Goal: Task Accomplishment & Management: Use online tool/utility

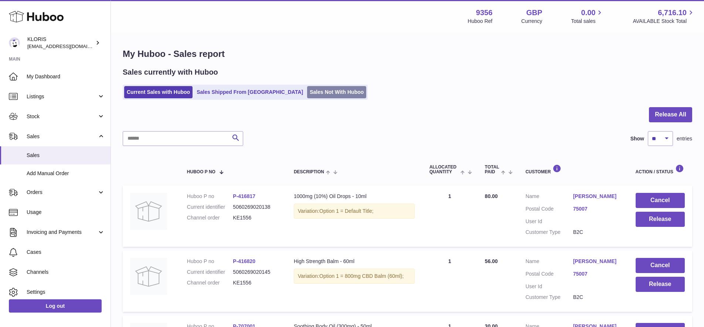
click at [307, 91] on link "Sales Not With Huboo" at bounding box center [336, 92] width 59 height 12
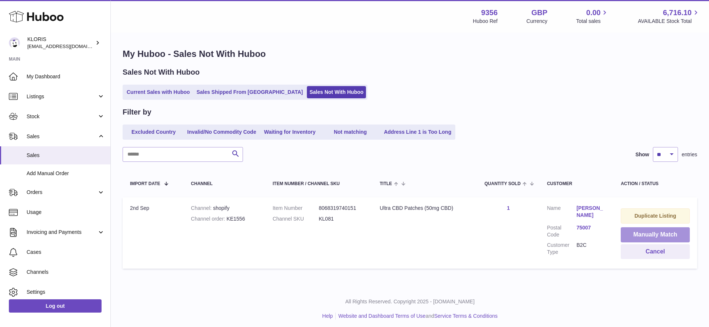
click at [658, 231] on button "Manually Match" at bounding box center [655, 234] width 69 height 15
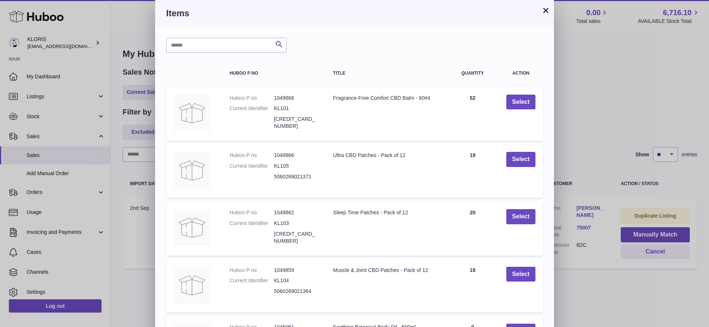
scroll to position [92, 0]
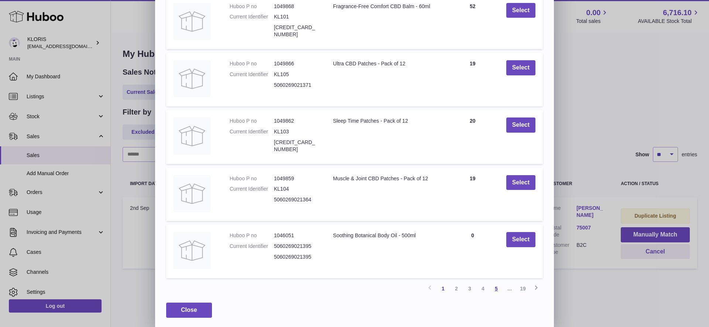
click at [497, 284] on link "5" at bounding box center [496, 288] width 13 height 13
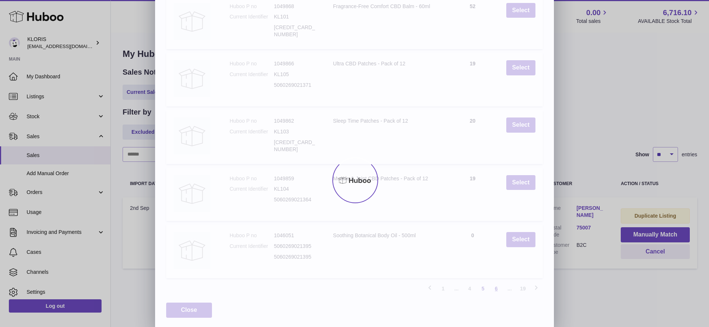
scroll to position [55, 0]
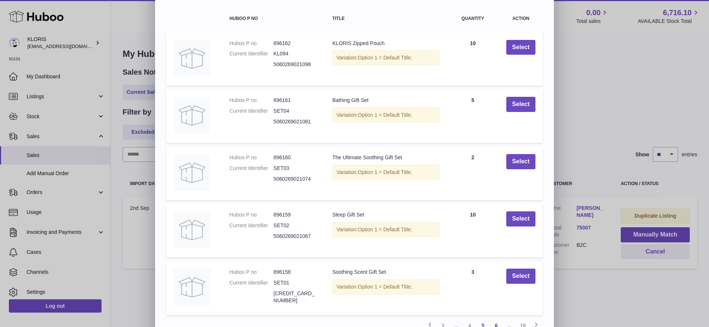
click at [495, 322] on link "6" at bounding box center [496, 325] width 13 height 13
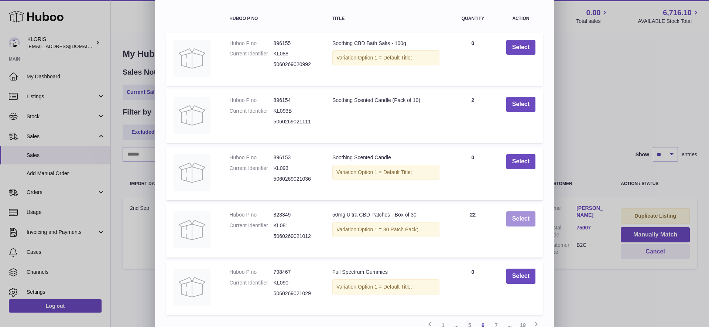
click at [521, 217] on button "Select" at bounding box center [520, 218] width 29 height 15
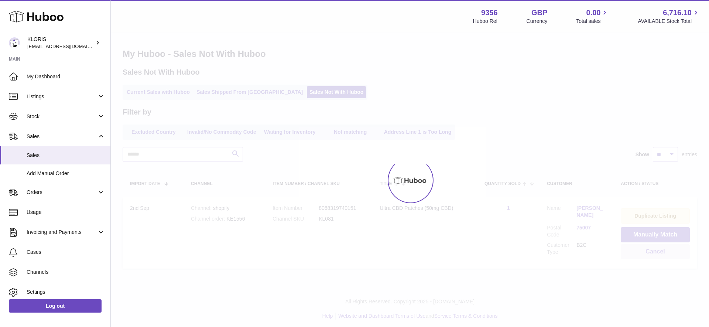
scroll to position [0, 0]
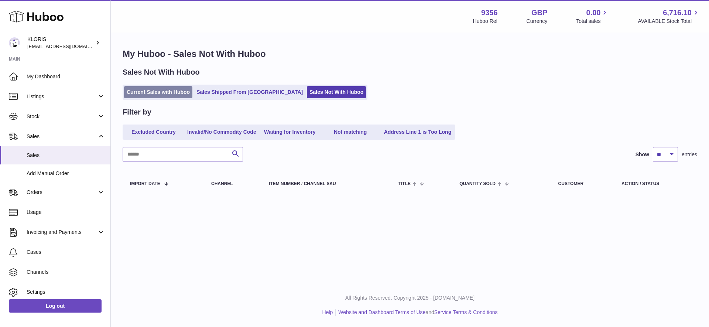
click at [156, 91] on link "Current Sales with Huboo" at bounding box center [158, 92] width 68 height 12
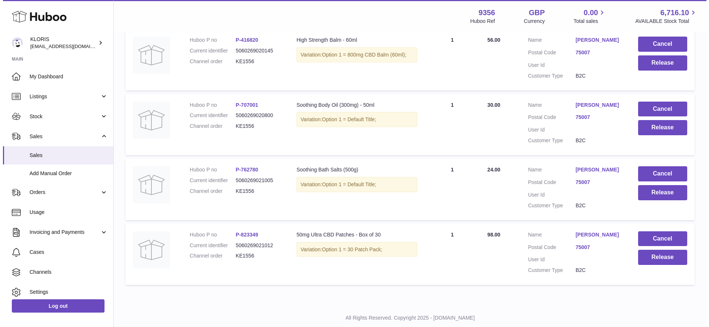
scroll to position [233, 0]
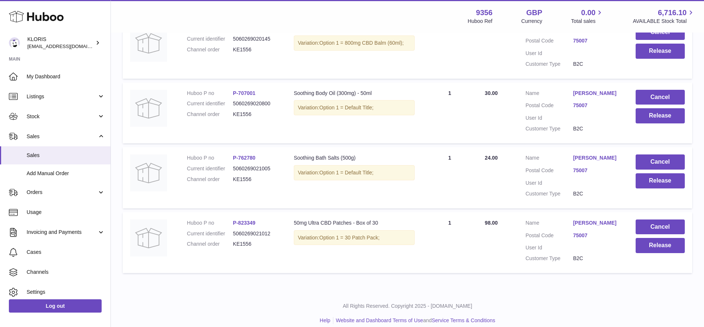
click at [593, 219] on link "[PERSON_NAME]" at bounding box center [597, 222] width 48 height 7
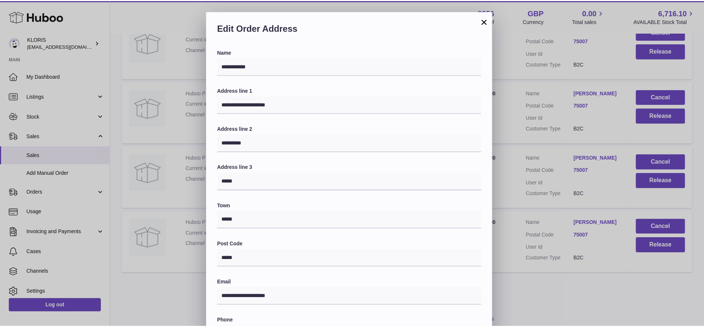
scroll to position [135, 0]
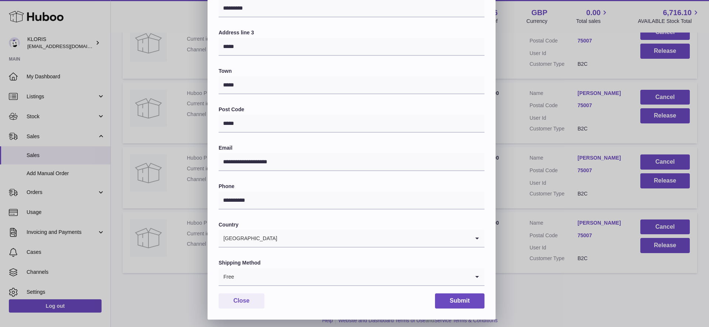
click at [476, 271] on icon "Search for option" at bounding box center [477, 276] width 15 height 17
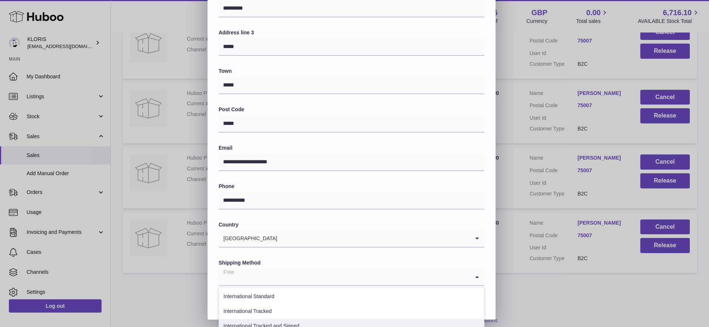
click at [297, 321] on li "International Tracked and Signed" at bounding box center [351, 326] width 265 height 15
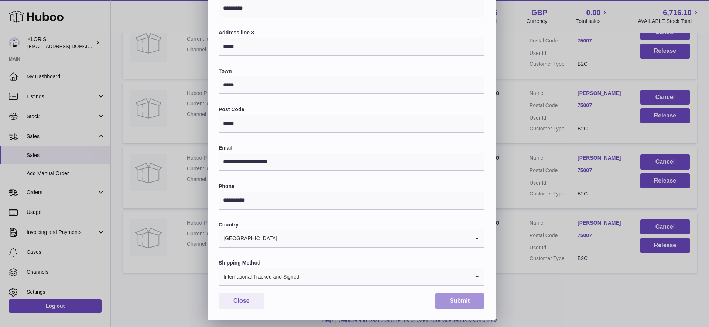
click at [457, 295] on button "Submit" at bounding box center [460, 300] width 50 height 15
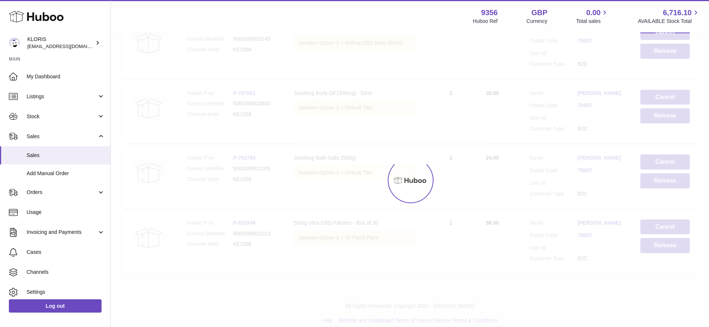
scroll to position [0, 0]
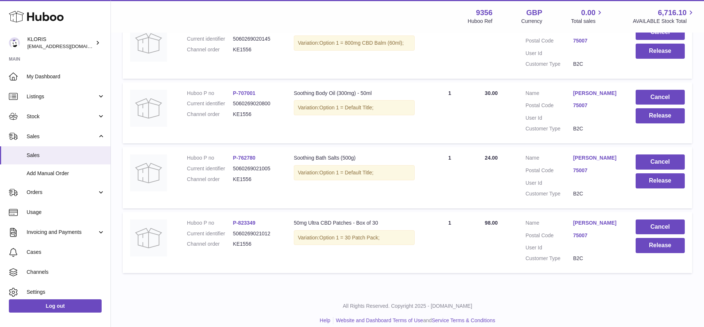
click at [588, 154] on link "[PERSON_NAME]" at bounding box center [597, 157] width 48 height 7
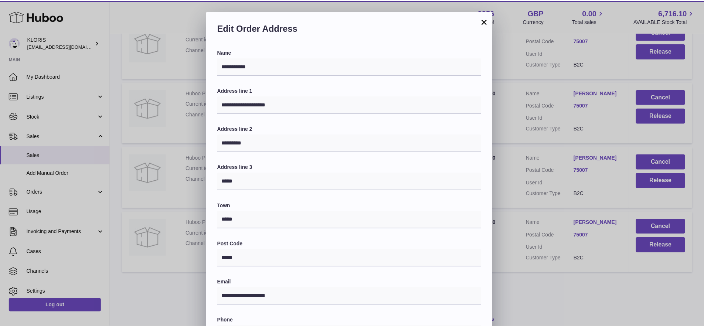
scroll to position [135, 0]
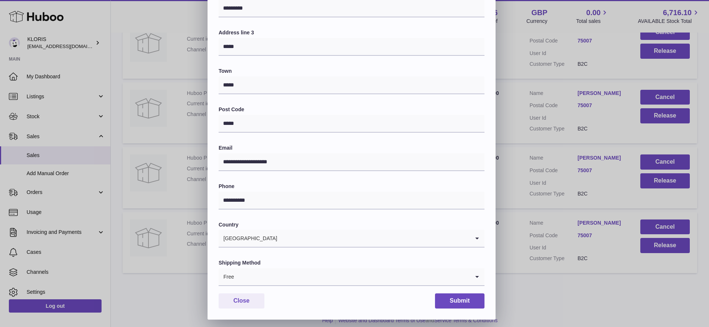
click at [477, 271] on icon "Search for option" at bounding box center [477, 276] width 15 height 17
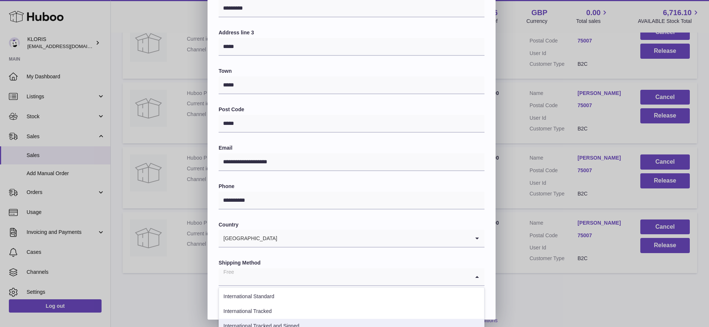
click at [300, 320] on li "International Tracked and Signed" at bounding box center [351, 326] width 265 height 15
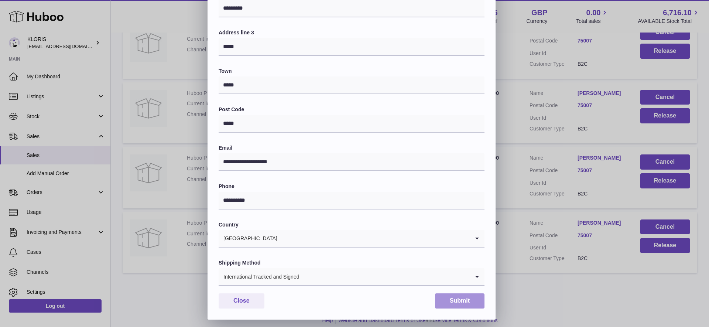
click at [451, 296] on button "Submit" at bounding box center [460, 300] width 50 height 15
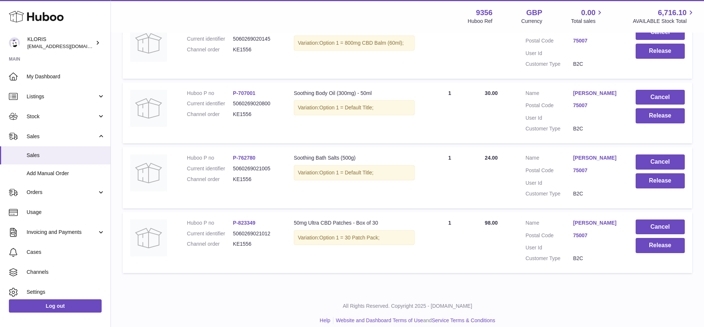
click at [594, 90] on link "[PERSON_NAME]" at bounding box center [597, 93] width 48 height 7
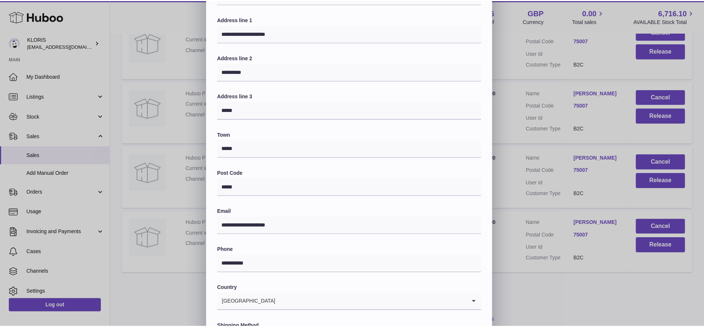
scroll to position [135, 0]
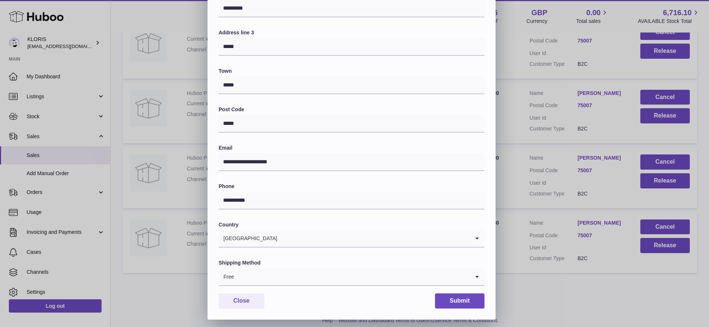
click at [479, 271] on icon "Search for option" at bounding box center [477, 276] width 15 height 17
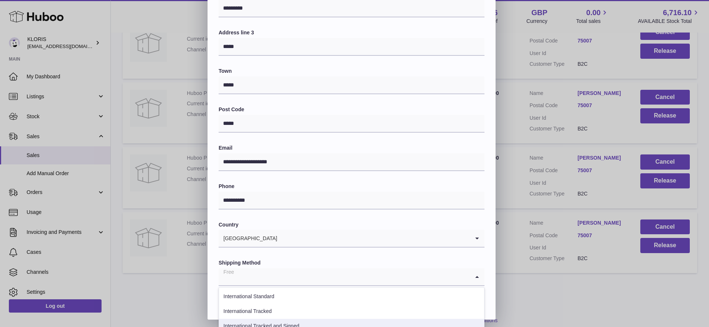
click at [294, 320] on li "International Tracked and Signed" at bounding box center [351, 326] width 265 height 15
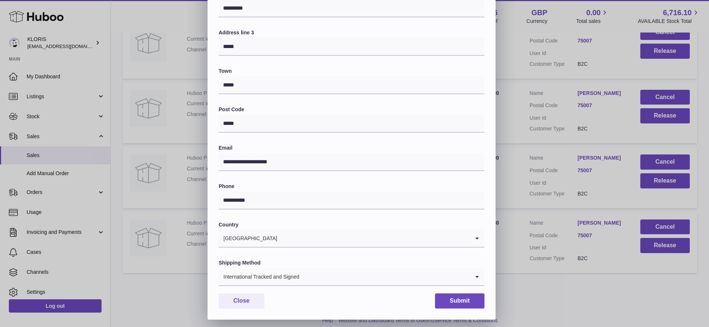
click at [443, 295] on button "Submit" at bounding box center [460, 300] width 50 height 15
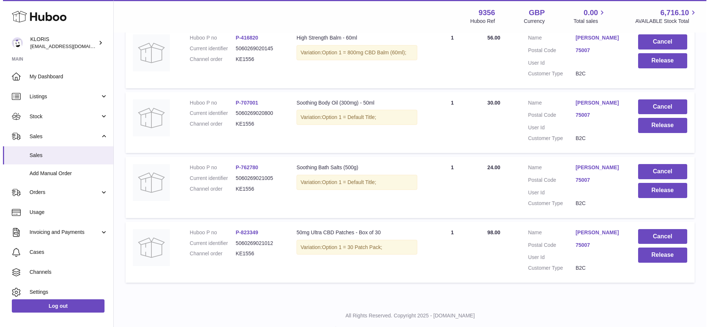
scroll to position [163, 0]
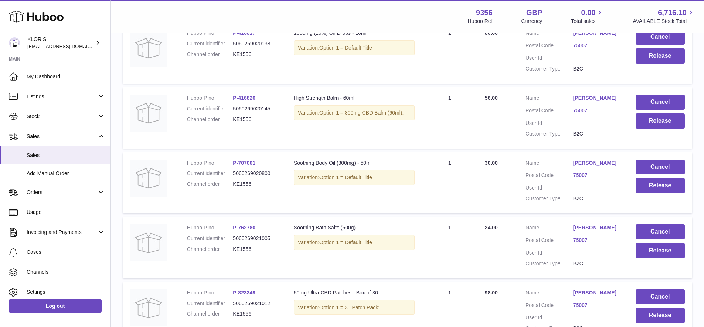
click at [592, 95] on link "[PERSON_NAME]" at bounding box center [597, 98] width 48 height 7
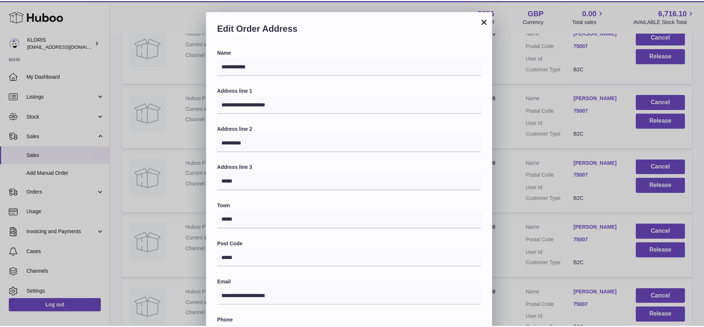
scroll to position [135, 0]
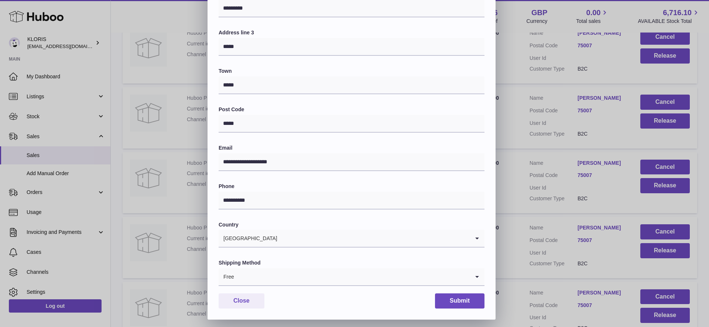
click at [477, 271] on icon "Search for option" at bounding box center [477, 276] width 15 height 17
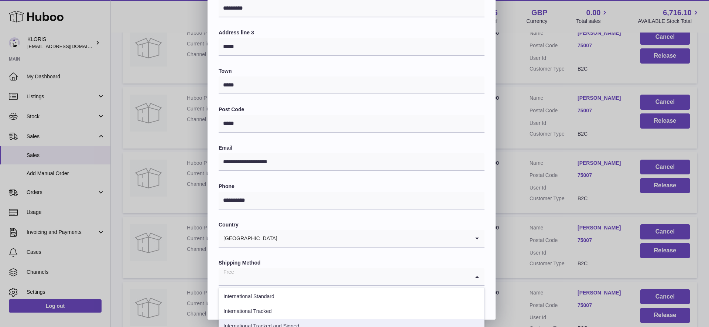
click at [311, 319] on li "International Tracked and Signed" at bounding box center [351, 326] width 265 height 15
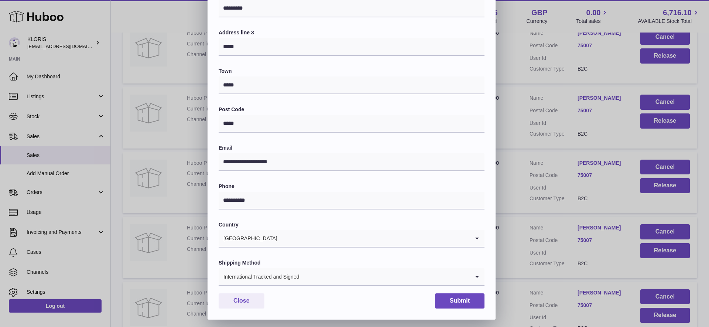
click at [454, 297] on button "Submit" at bounding box center [460, 300] width 50 height 15
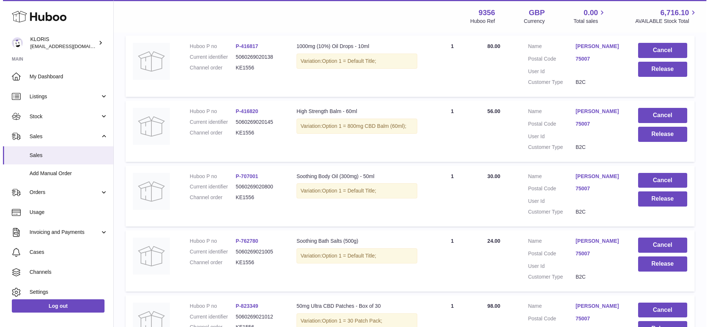
scroll to position [106, 0]
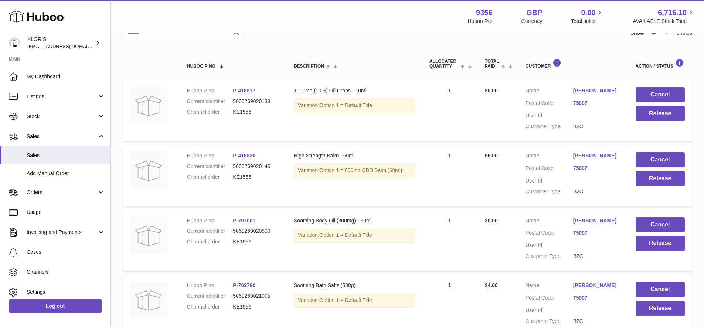
click at [584, 88] on link "[PERSON_NAME]" at bounding box center [597, 90] width 48 height 7
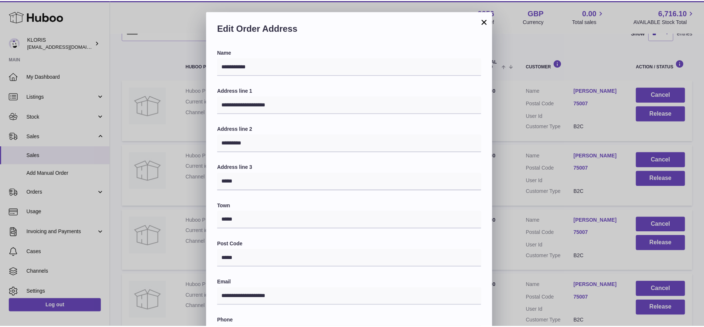
scroll to position [135, 0]
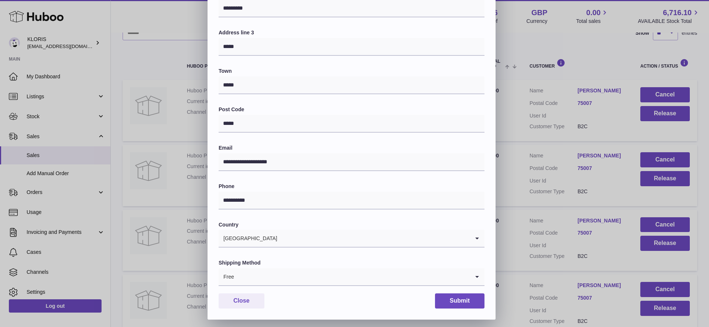
click at [475, 271] on icon "Search for option" at bounding box center [477, 276] width 15 height 17
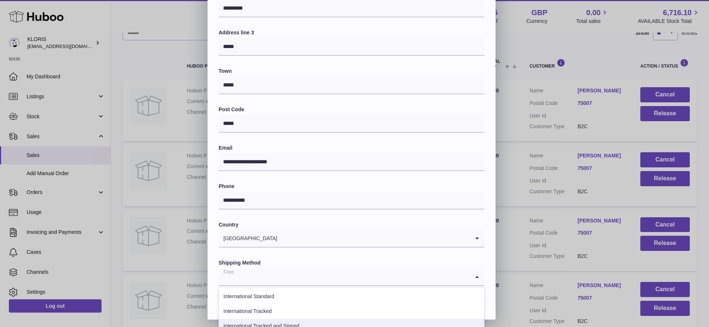
drag, startPoint x: 297, startPoint y: 318, endPoint x: 310, endPoint y: 320, distance: 13.0
click at [297, 319] on li "International Tracked and Signed" at bounding box center [351, 326] width 265 height 15
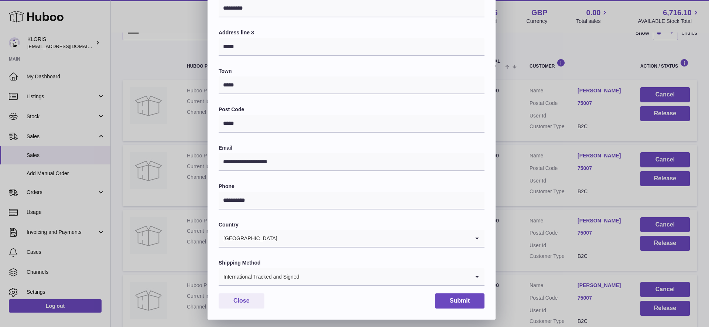
click at [468, 289] on div "**********" at bounding box center [352, 117] width 288 height 406
click at [467, 294] on button "Submit" at bounding box center [460, 300] width 50 height 15
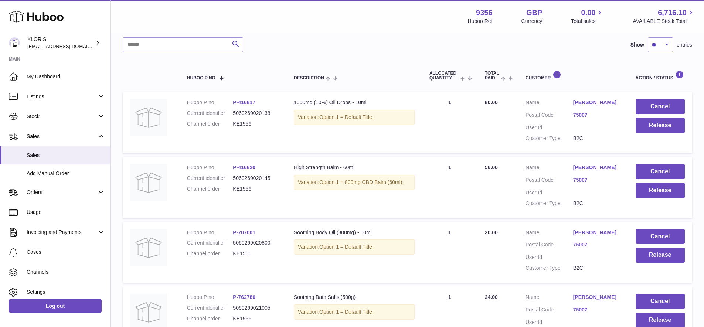
scroll to position [65, 0]
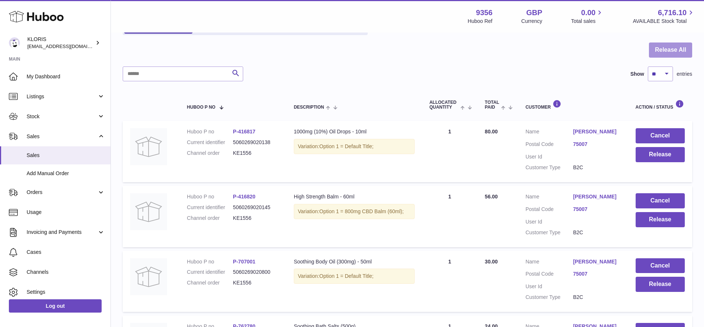
click at [666, 48] on button "Release All" at bounding box center [670, 49] width 43 height 15
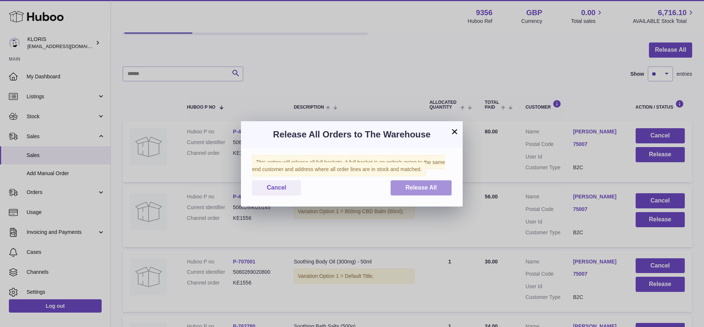
click at [433, 184] on span "Release All" at bounding box center [420, 187] width 31 height 6
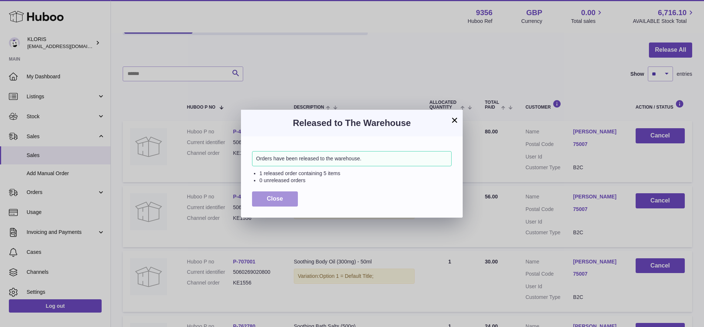
click at [271, 195] on span "Close" at bounding box center [275, 198] width 16 height 6
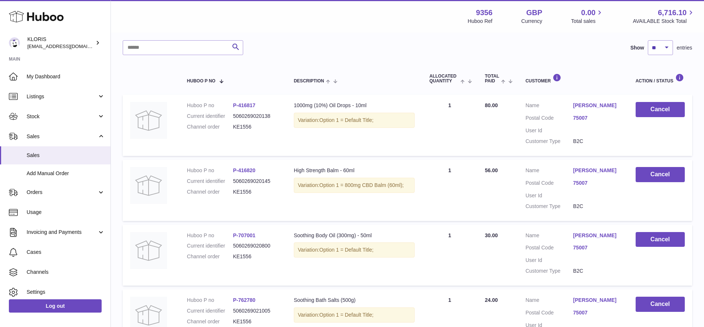
scroll to position [0, 0]
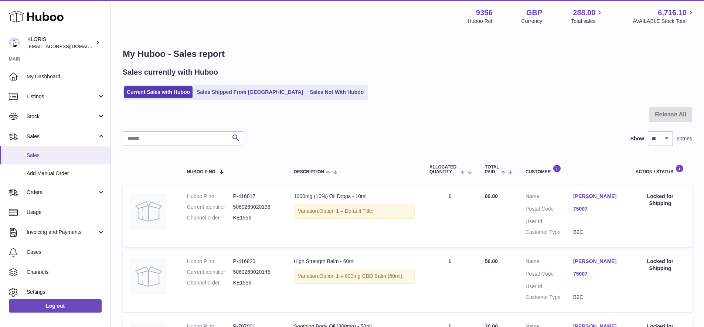
click at [42, 153] on span "Sales" at bounding box center [66, 155] width 78 height 7
